Goal: Transaction & Acquisition: Purchase product/service

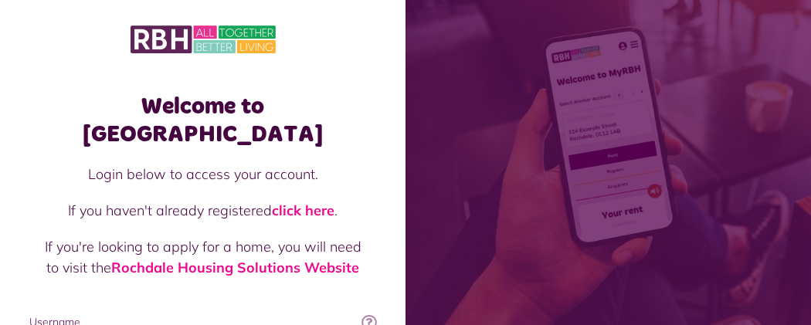
type input "**********"
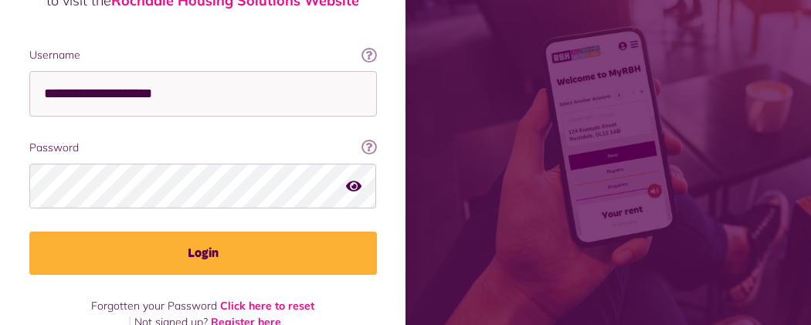
scroll to position [273, 0]
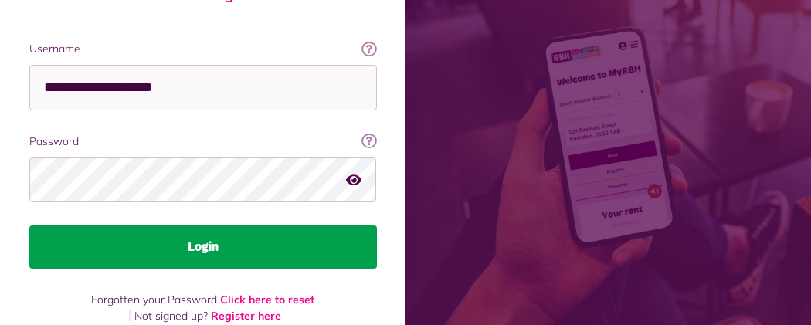
click at [377, 225] on button "Login" at bounding box center [202, 246] width 347 height 43
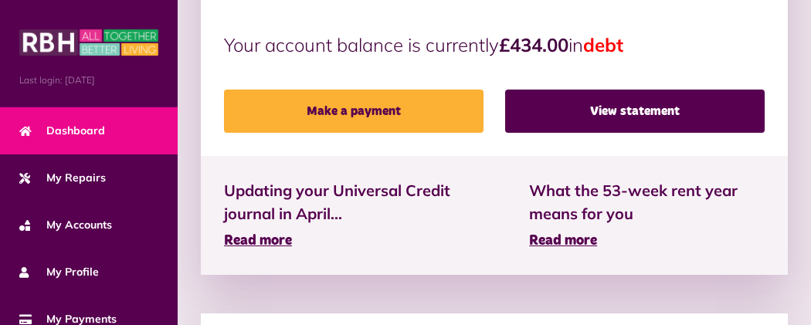
scroll to position [586, 0]
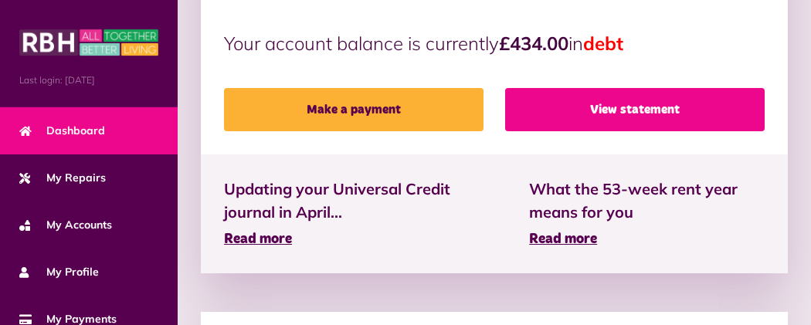
click at [651, 90] on link "View statement" at bounding box center [634, 109] width 259 height 43
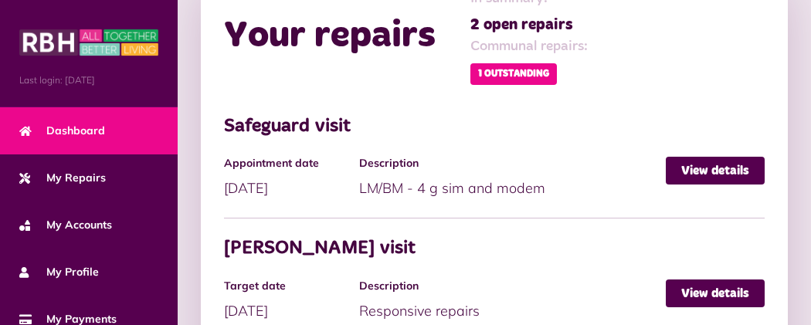
scroll to position [1282, 0]
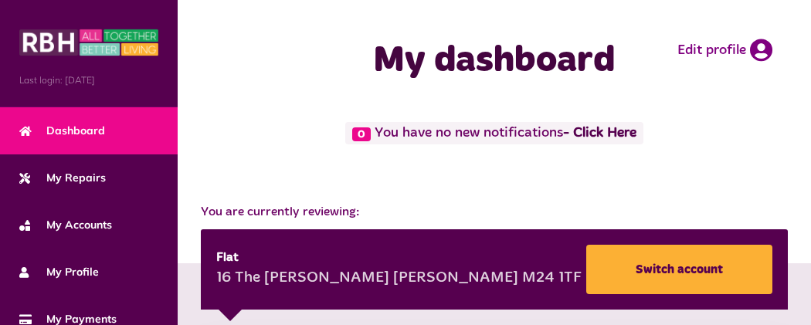
scroll to position [500, 0]
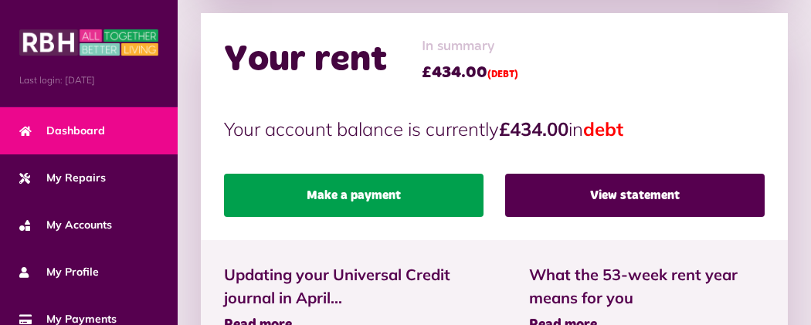
click at [244, 174] on link "Make a payment" at bounding box center [353, 195] width 259 height 43
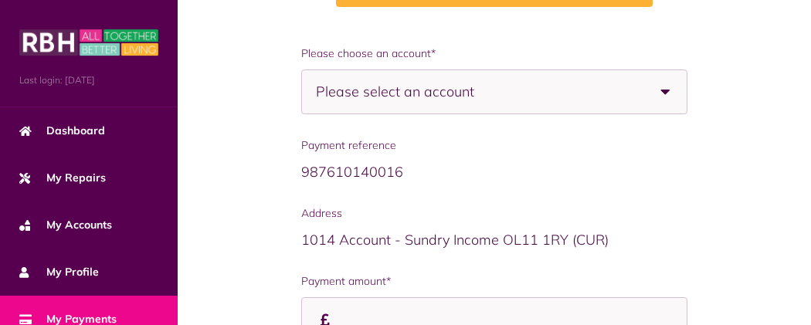
scroll to position [246, 0]
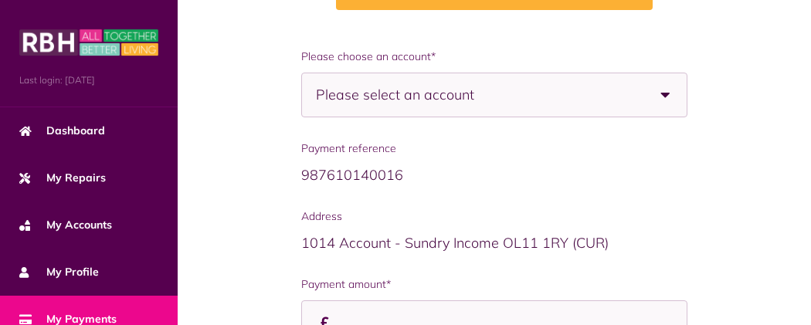
click at [316, 103] on span "Please select an account" at bounding box center [422, 94] width 212 height 43
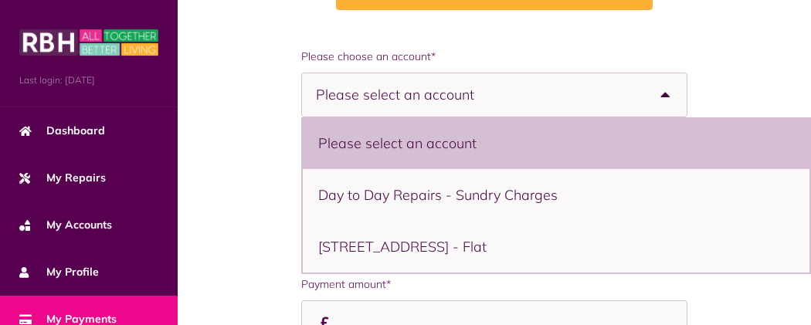
click at [303, 154] on li "Please select an account" at bounding box center [556, 143] width 506 height 52
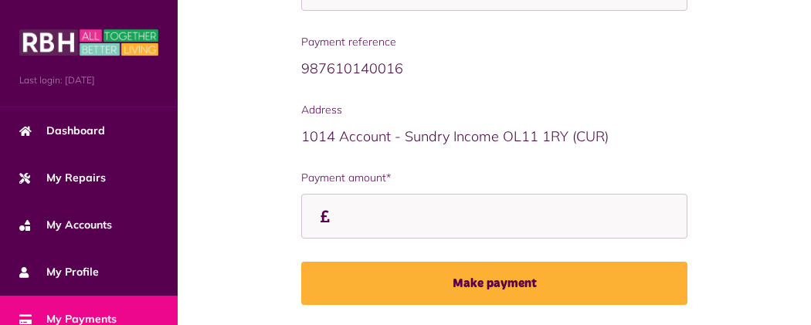
scroll to position [354, 0]
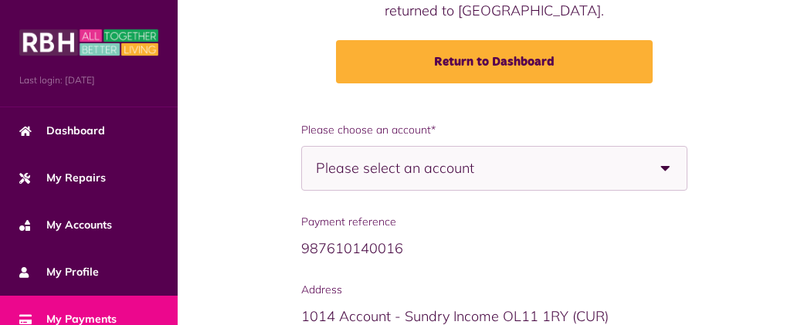
click at [441, 168] on div "Please select an account" at bounding box center [494, 168] width 386 height 45
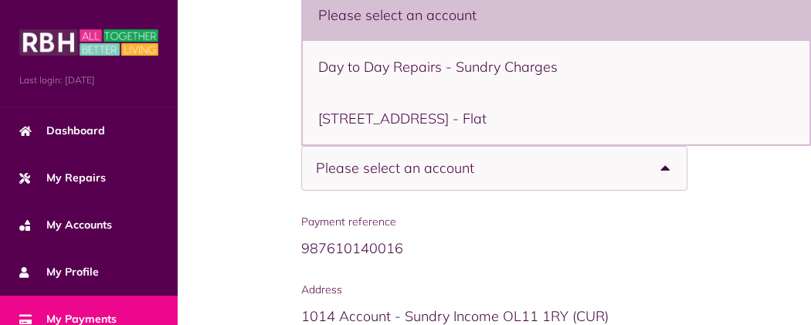
click at [409, 26] on li "Please select an account" at bounding box center [556, 15] width 506 height 52
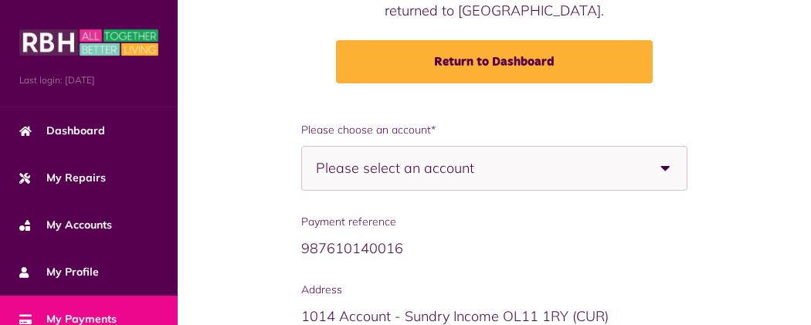
click at [404, 179] on div "Please select an account" at bounding box center [494, 168] width 386 height 45
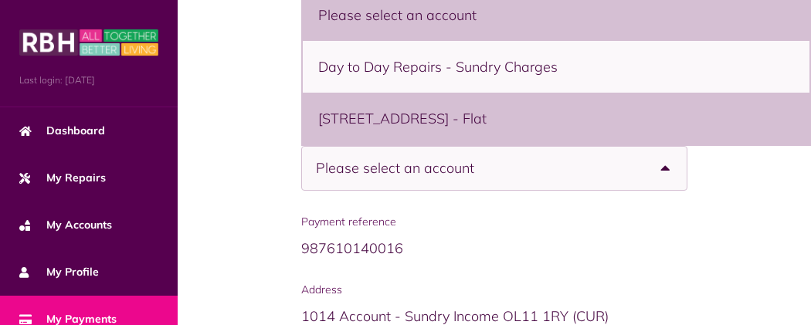
click at [411, 136] on li "16 The Moss, Middleton, M24 1TF - Flat" at bounding box center [556, 119] width 506 height 52
select select "**********"
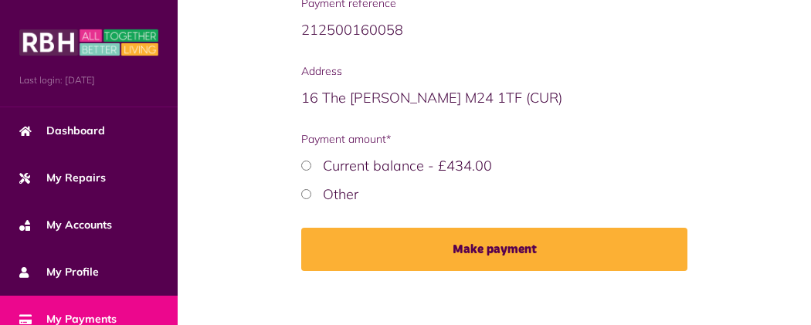
scroll to position [394, 0]
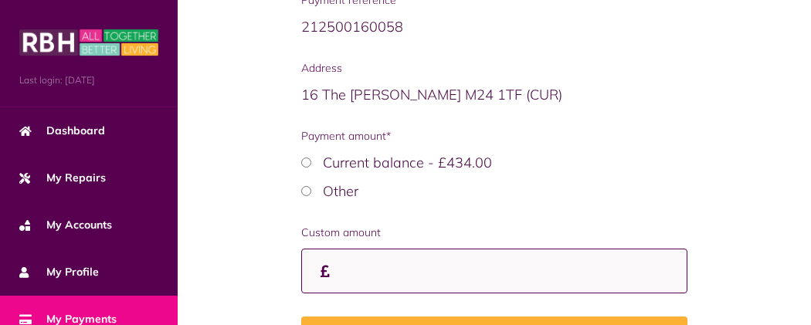
click at [301, 286] on input "Payment amount*" at bounding box center [494, 272] width 386 height 46
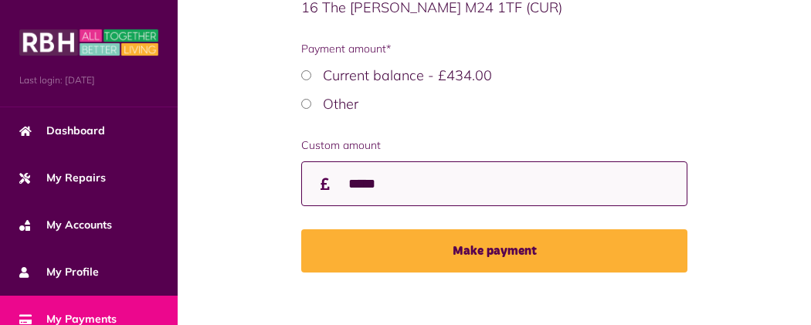
scroll to position [487, 0]
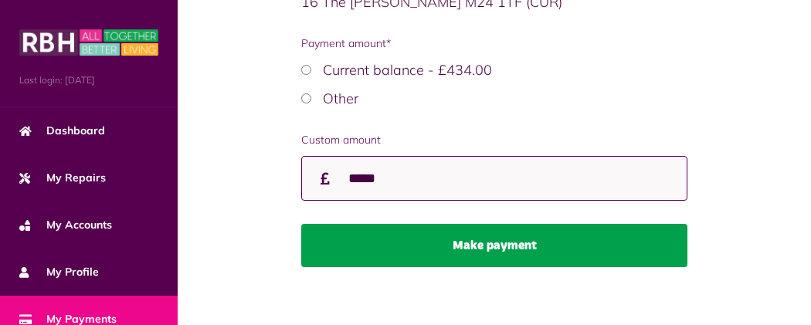
type input "*****"
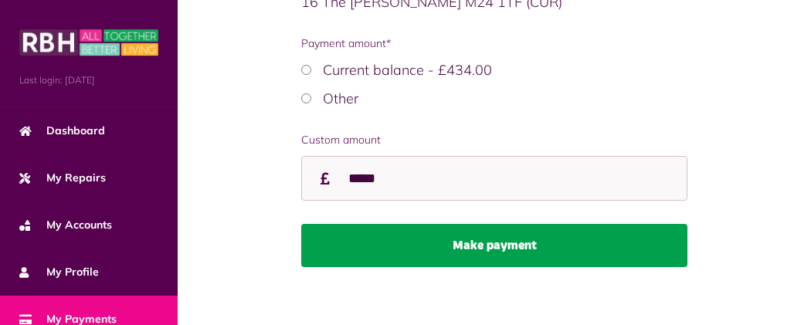
click at [402, 259] on button "Make payment" at bounding box center [494, 245] width 386 height 43
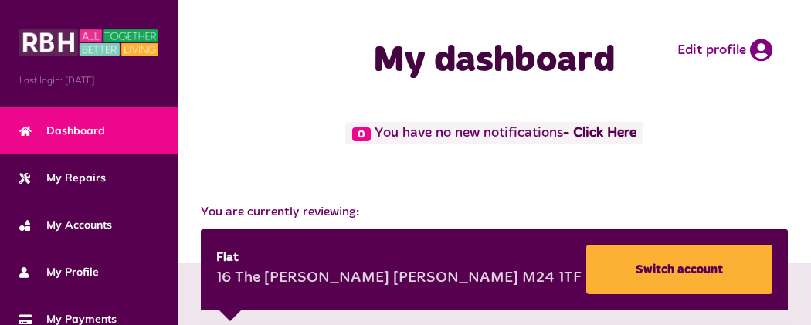
scroll to position [500, 0]
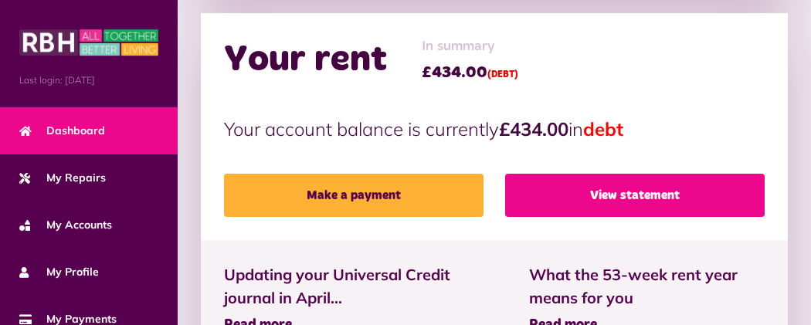
click at [533, 174] on link "View statement" at bounding box center [634, 195] width 259 height 43
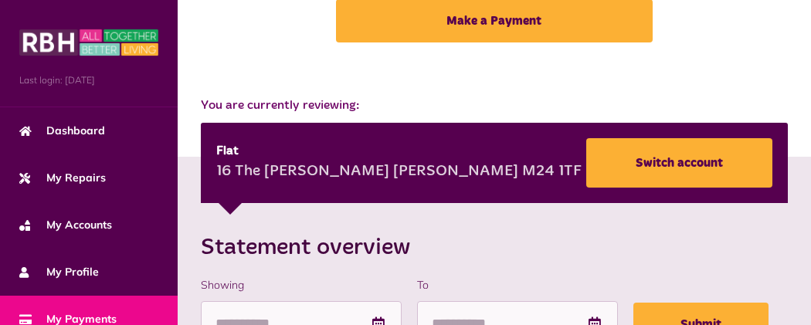
scroll to position [61, 0]
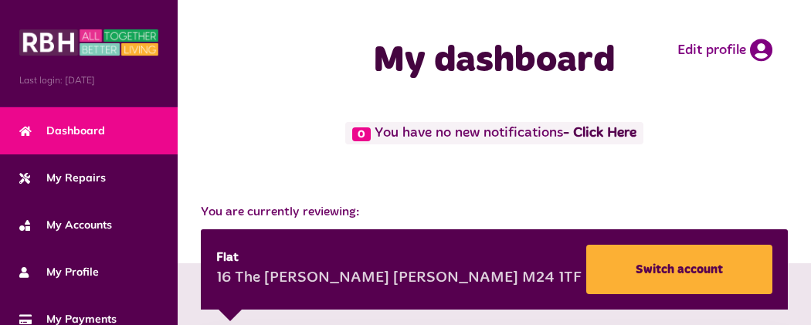
scroll to position [500, 0]
